Goal: Transaction & Acquisition: Purchase product/service

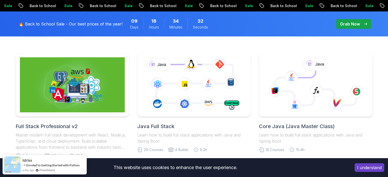
scroll to position [128, 0]
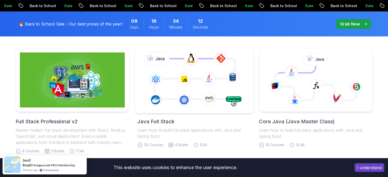
click at [193, 76] on icon at bounding box center [194, 80] width 108 height 60
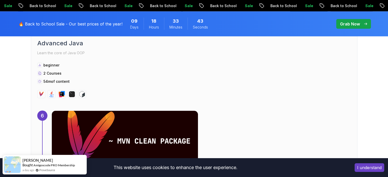
scroll to position [1301, 0]
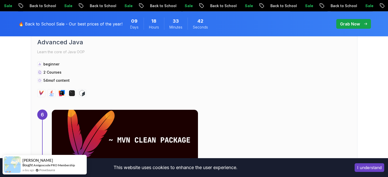
click at [364, 166] on button "I understand" at bounding box center [370, 167] width 30 height 9
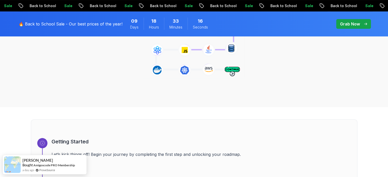
scroll to position [19, 0]
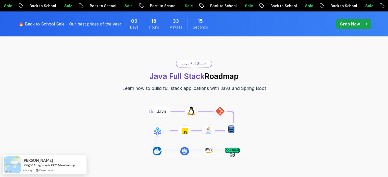
click at [350, 26] on p "Grab Now" at bounding box center [350, 24] width 20 height 6
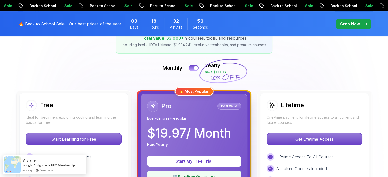
scroll to position [102, 0]
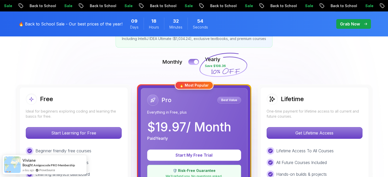
click at [192, 61] on button at bounding box center [193, 62] width 11 height 6
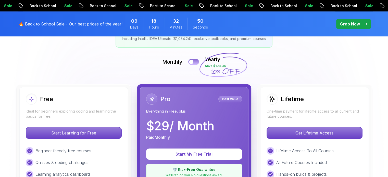
click at [193, 62] on div at bounding box center [191, 62] width 4 height 4
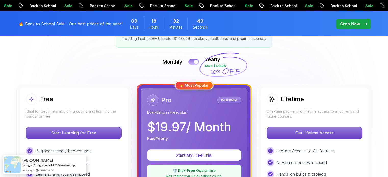
click at [193, 62] on button at bounding box center [193, 62] width 11 height 6
